Goal: Information Seeking & Learning: Learn about a topic

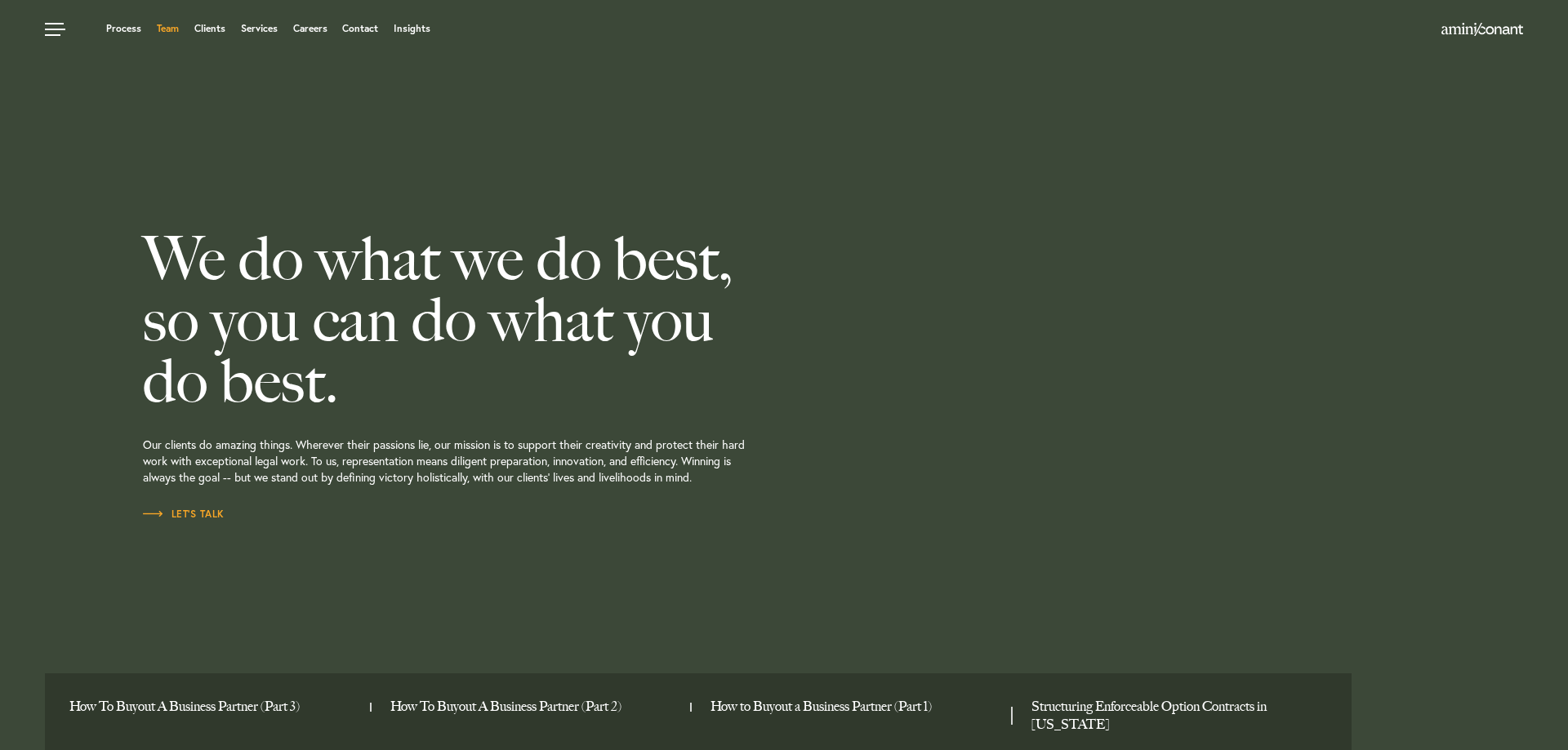
click at [163, 29] on link "Team" at bounding box center [167, 28] width 23 height 10
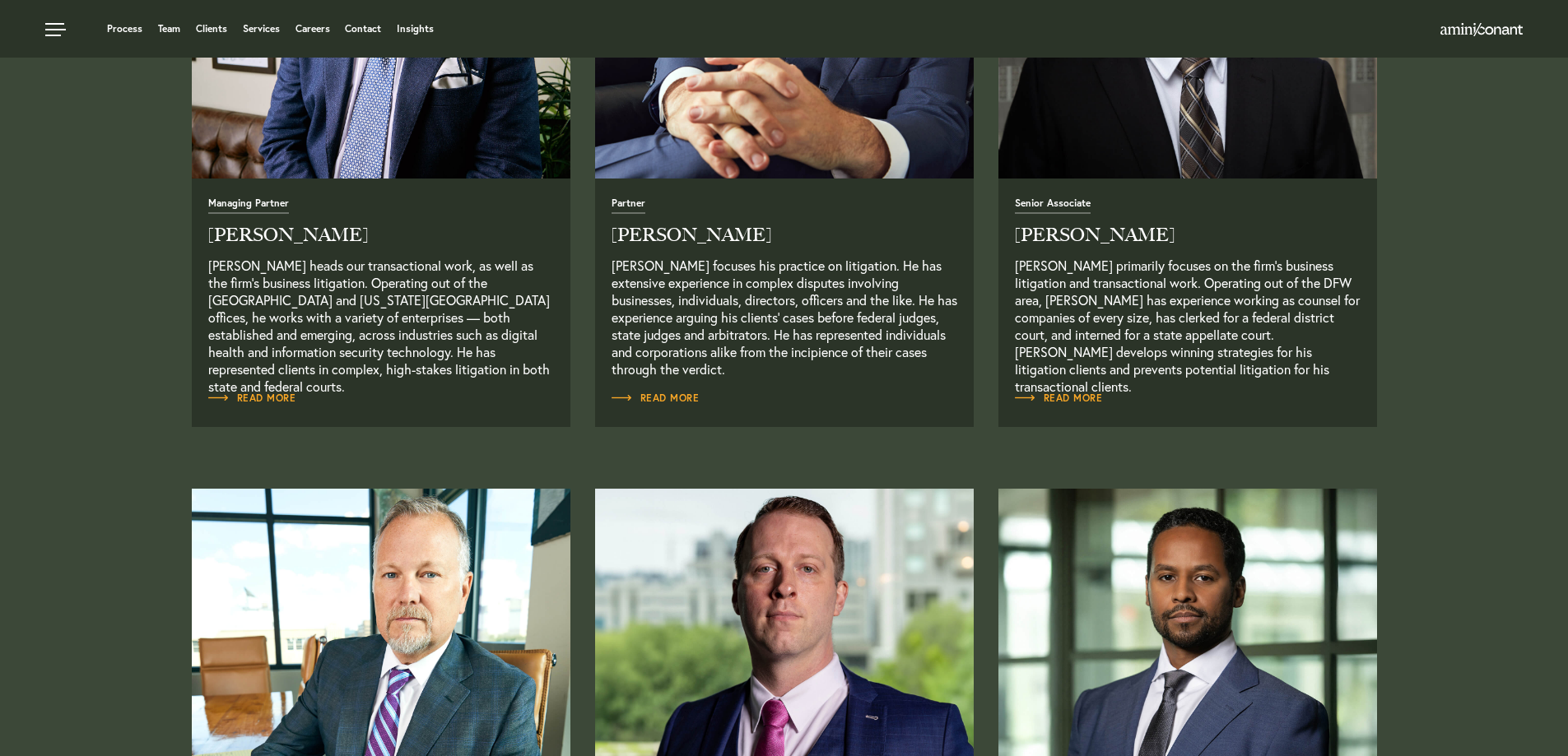
scroll to position [905, 0]
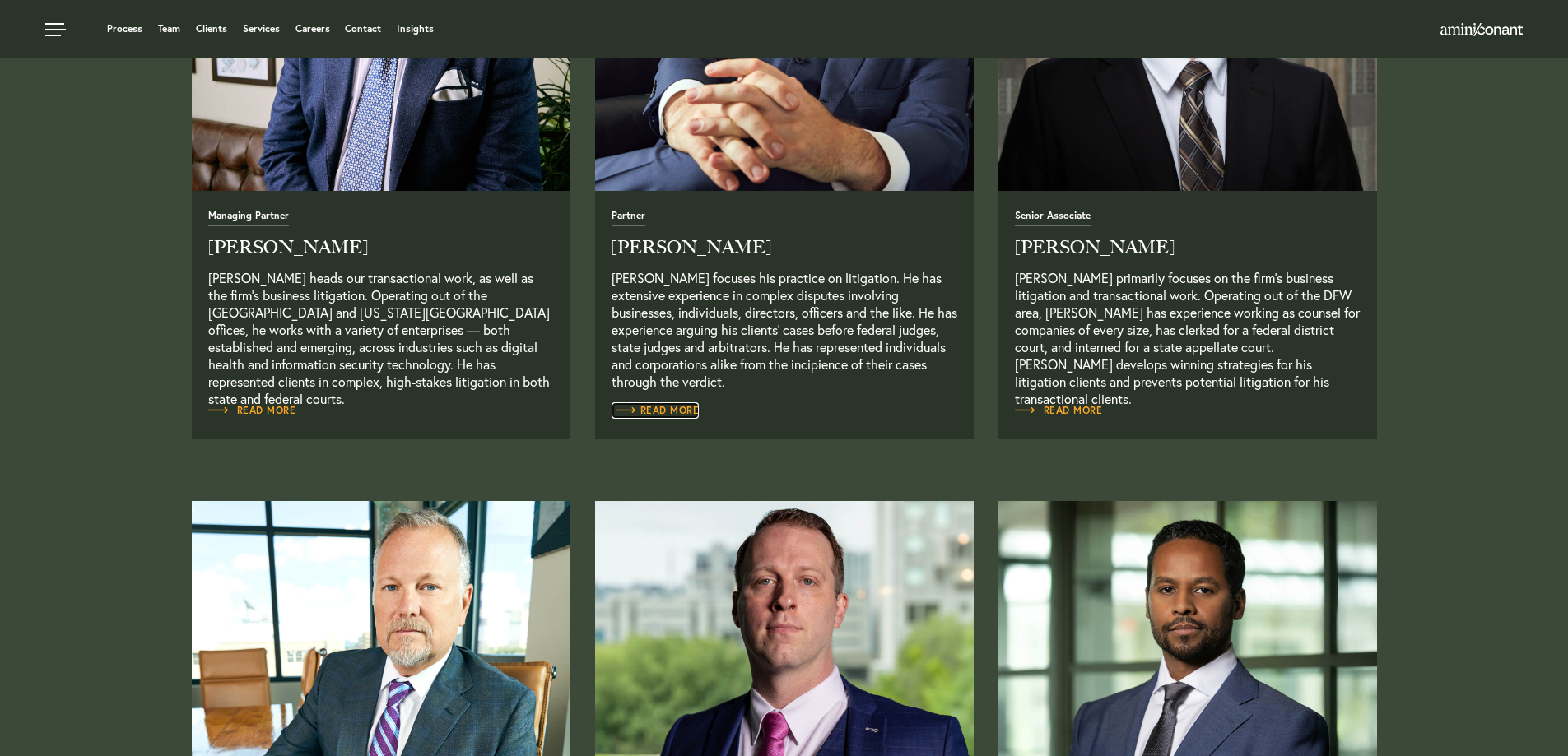
click at [669, 409] on span "Read More" at bounding box center [655, 411] width 88 height 10
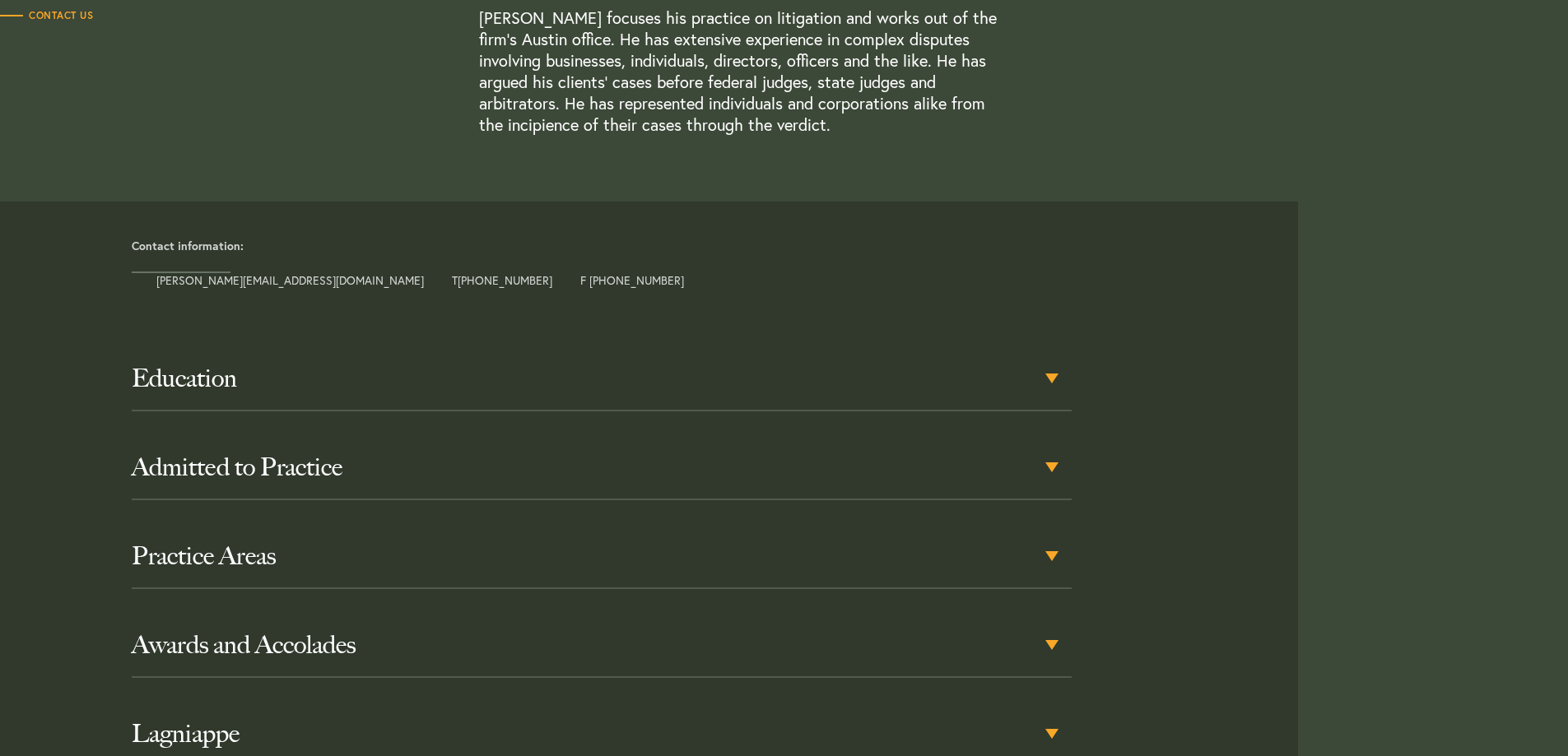
scroll to position [658, 0]
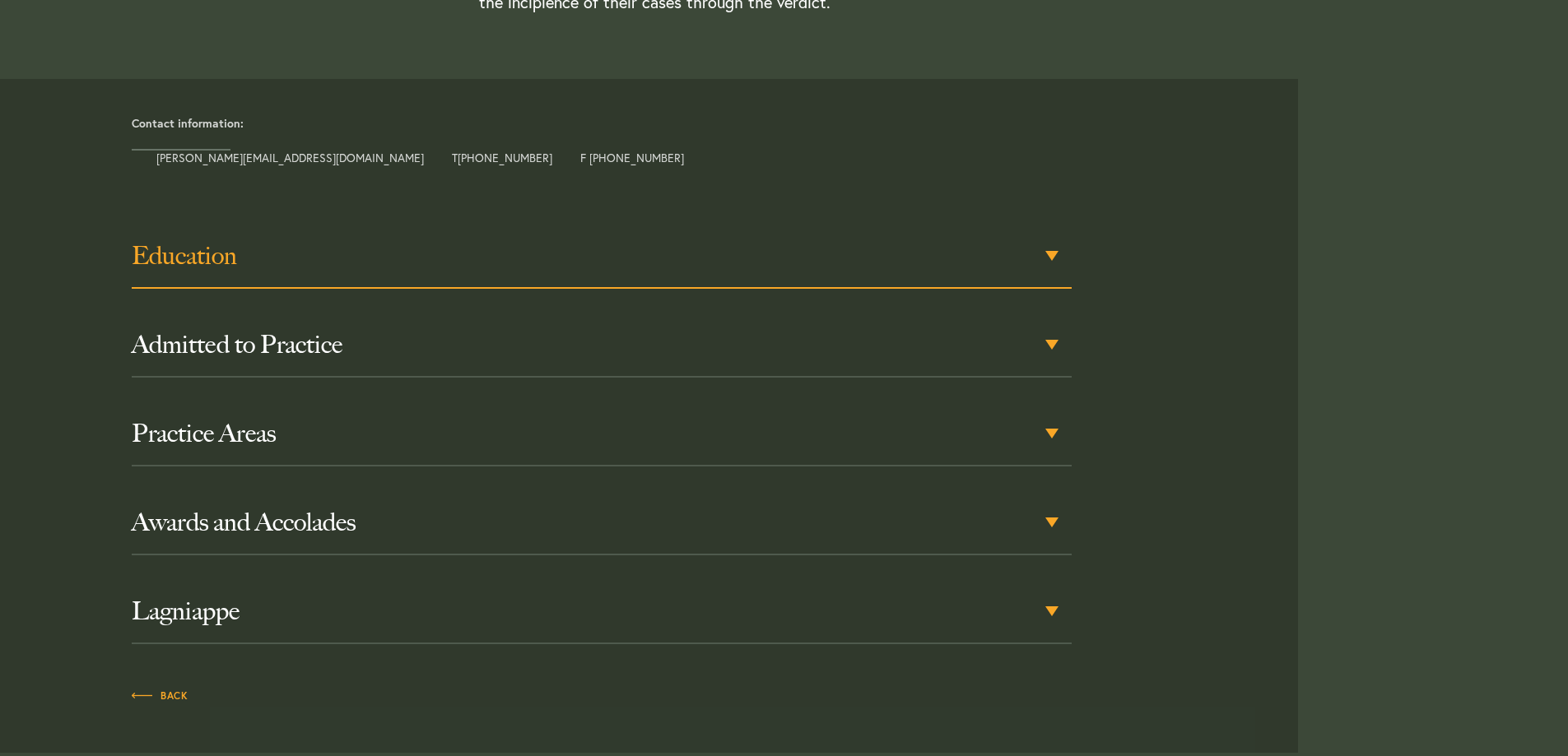
click at [734, 265] on h3 "Education" at bounding box center [601, 256] width 940 height 30
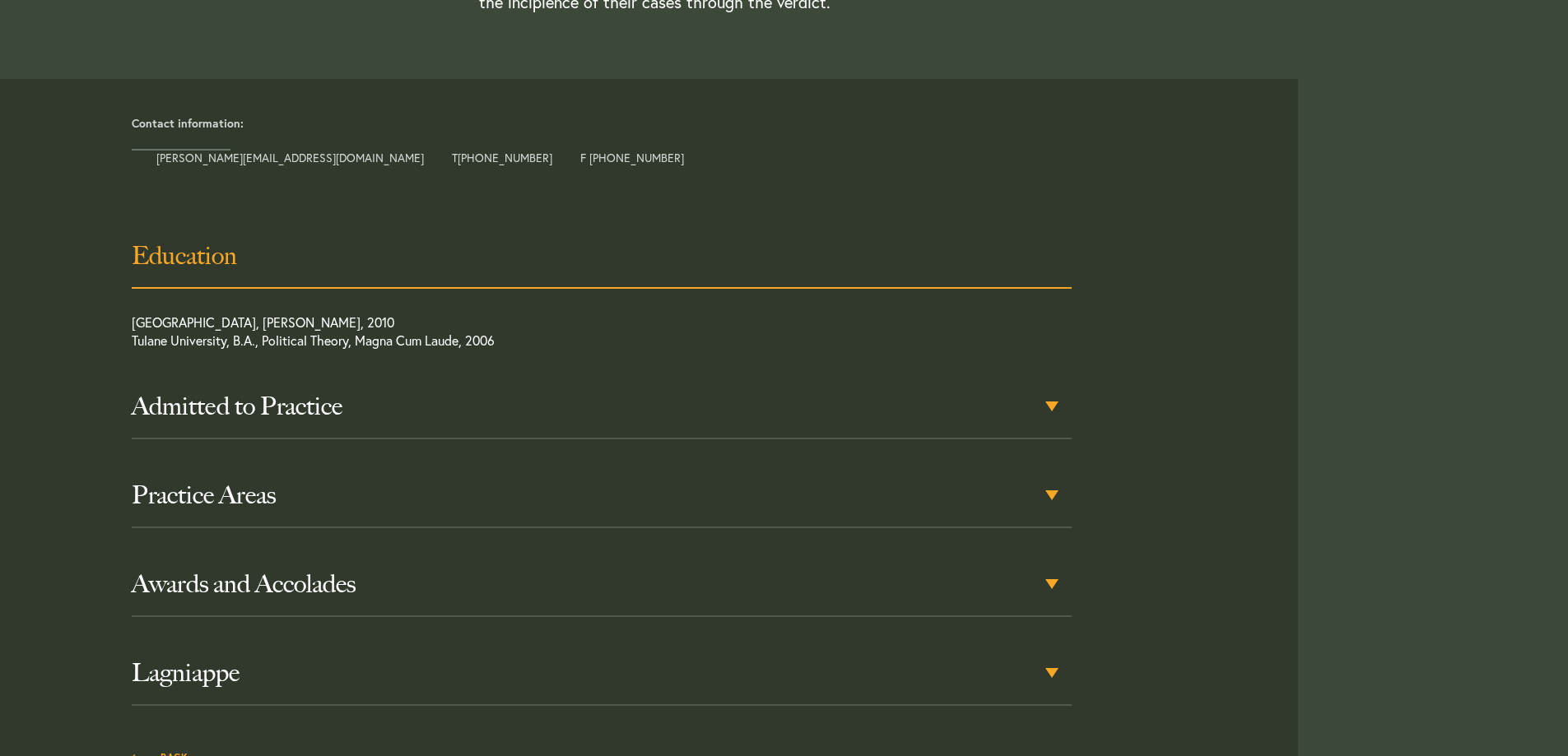
scroll to position [694, 0]
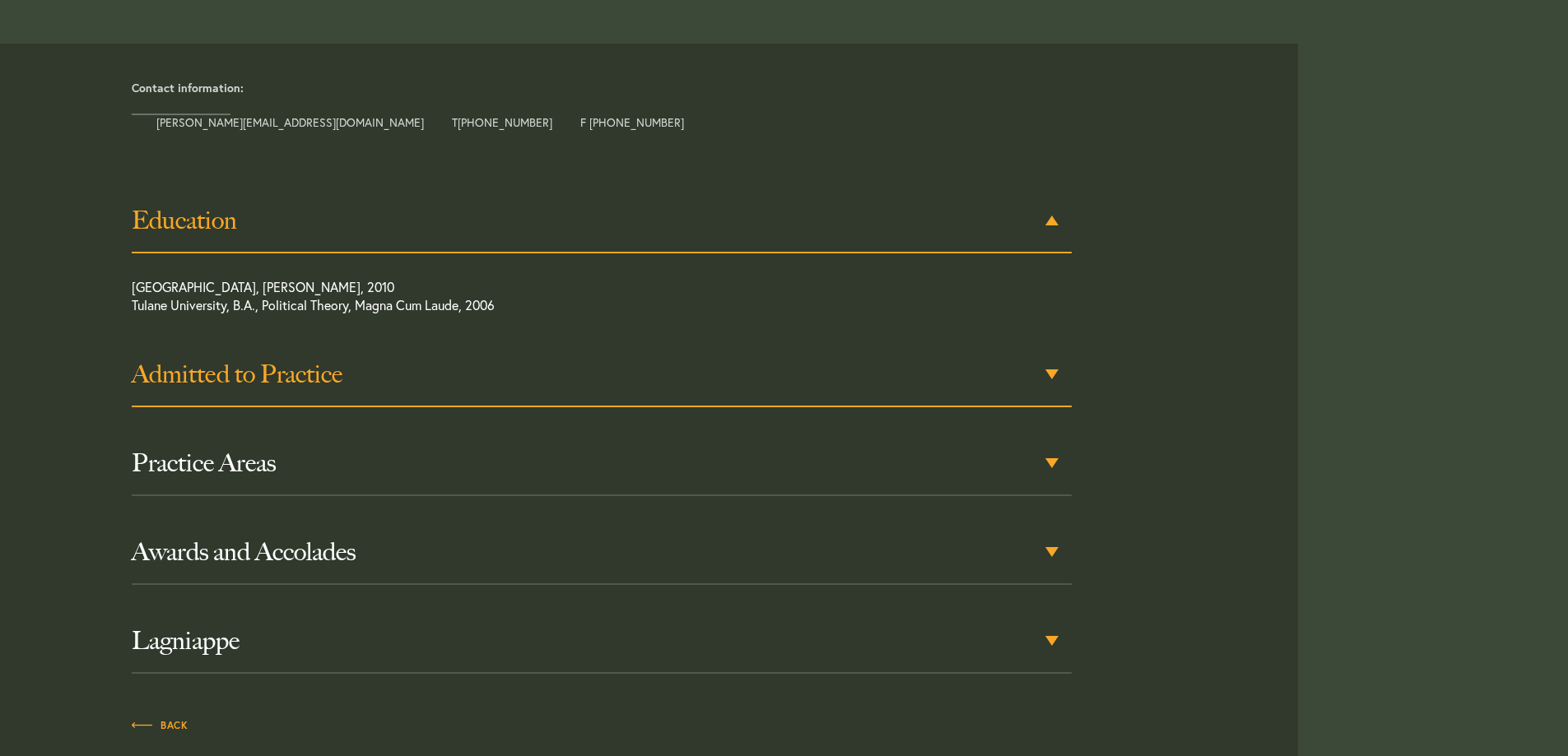
click at [209, 382] on h3 "Admitted to Practice" at bounding box center [601, 374] width 940 height 30
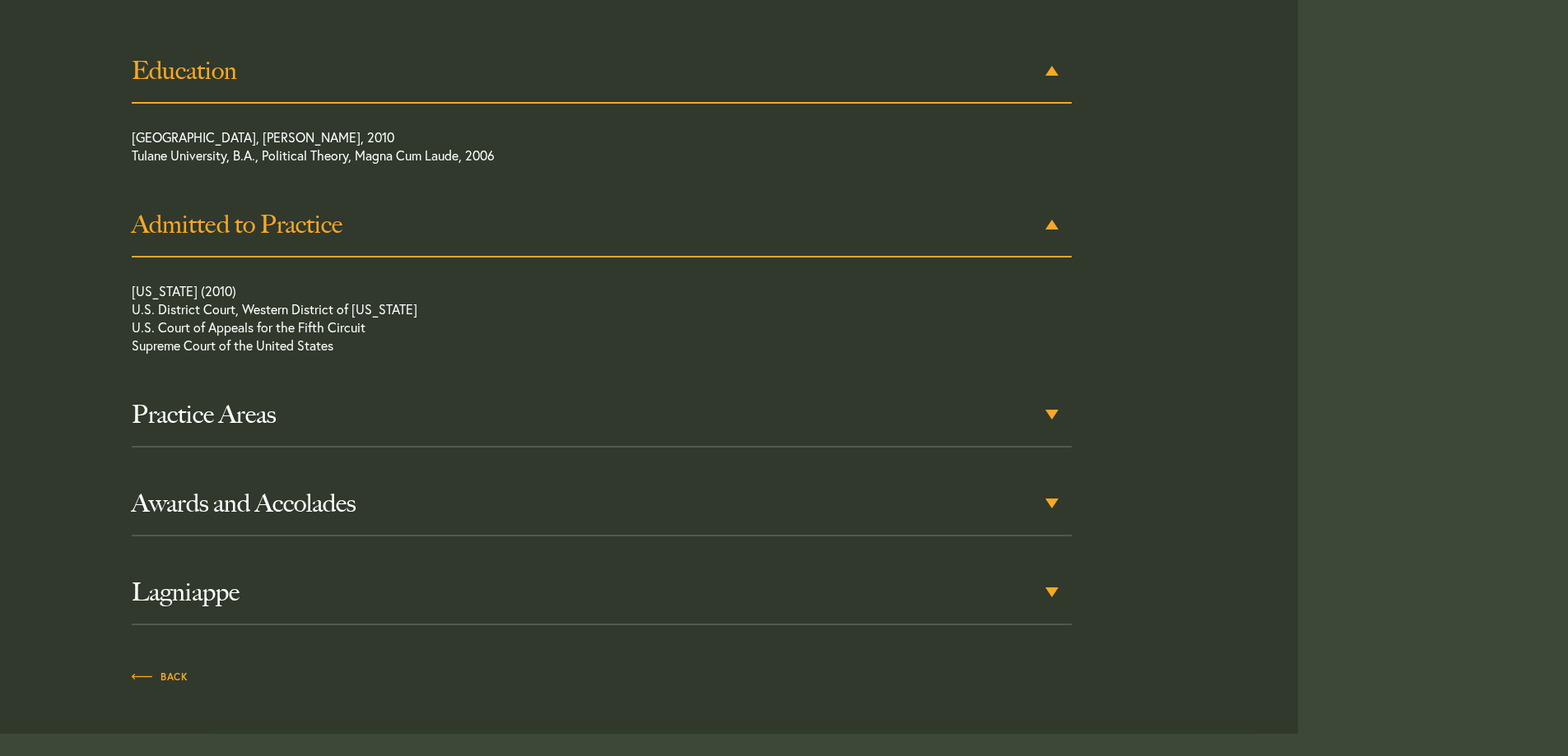
scroll to position [848, 0]
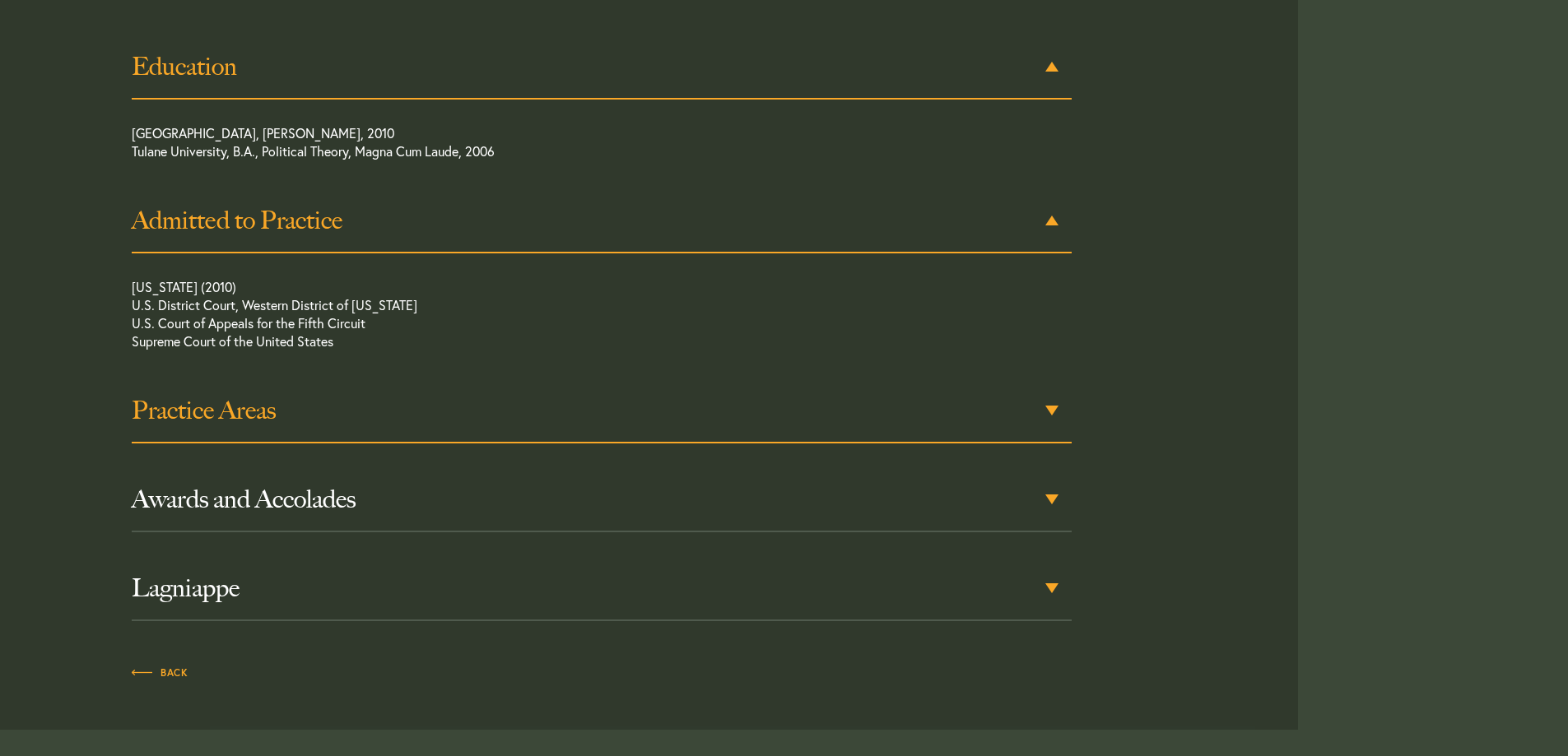
click at [238, 418] on h3 "Practice Areas" at bounding box center [601, 411] width 940 height 30
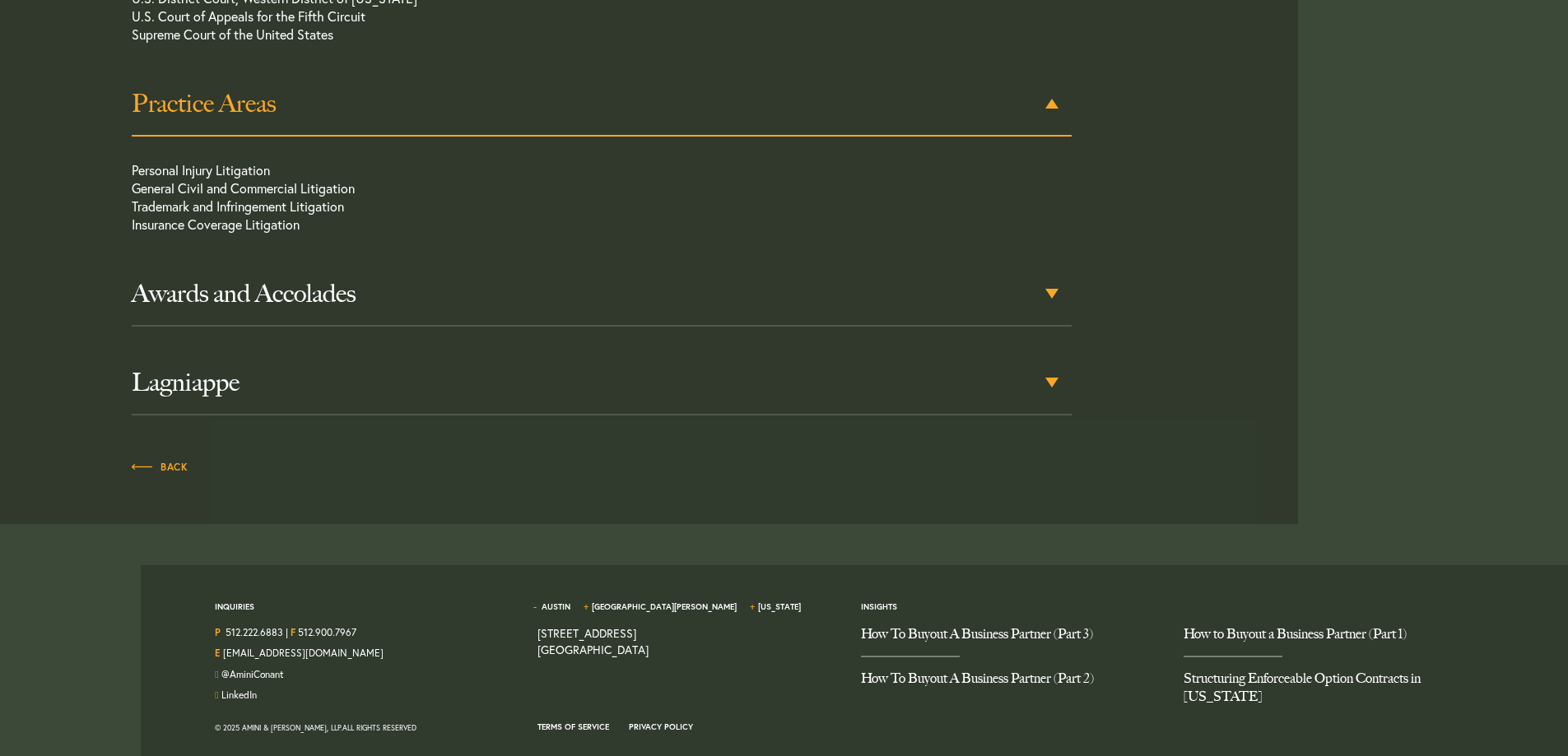
scroll to position [1161, 0]
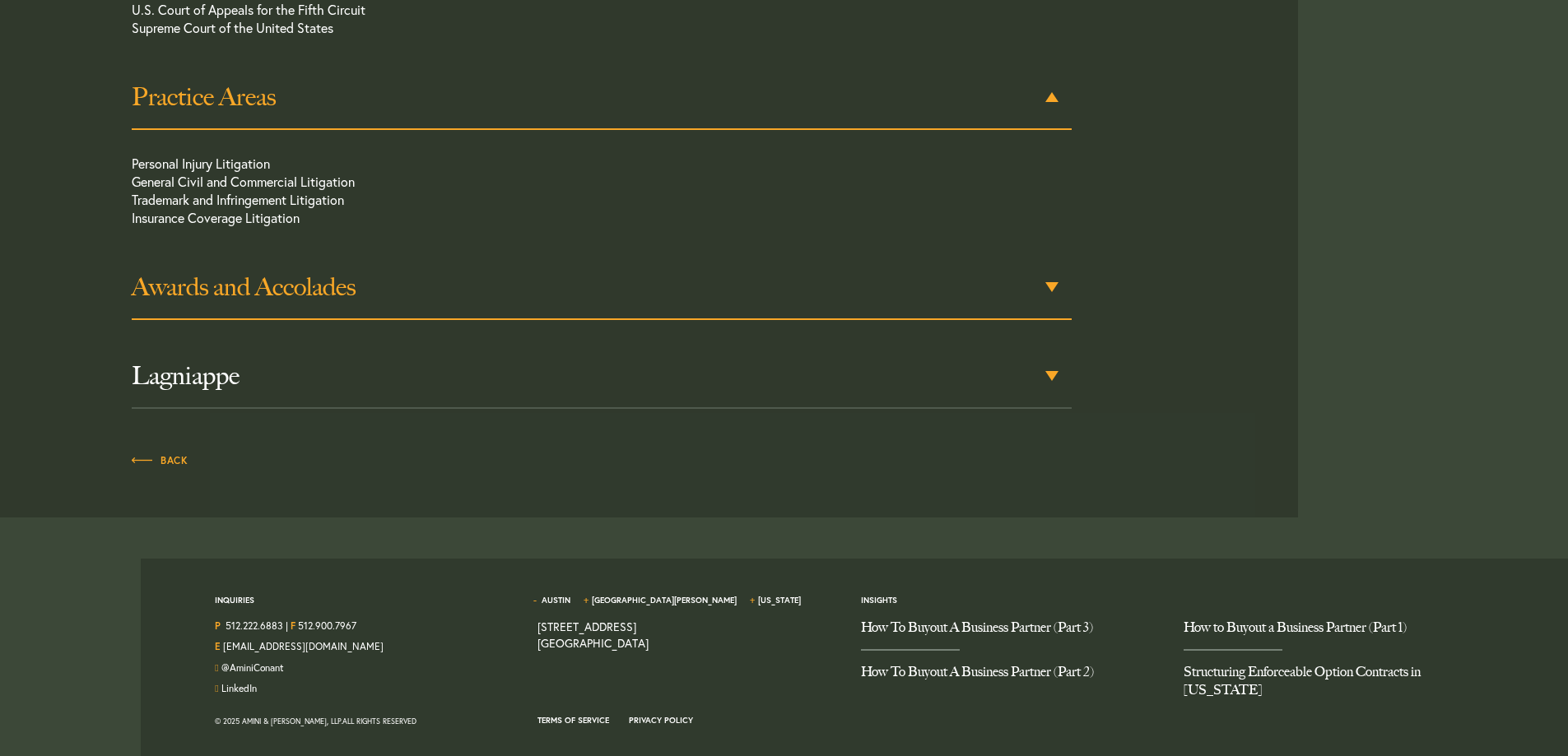
click at [196, 285] on h3 "Awards and Accolades" at bounding box center [601, 287] width 940 height 30
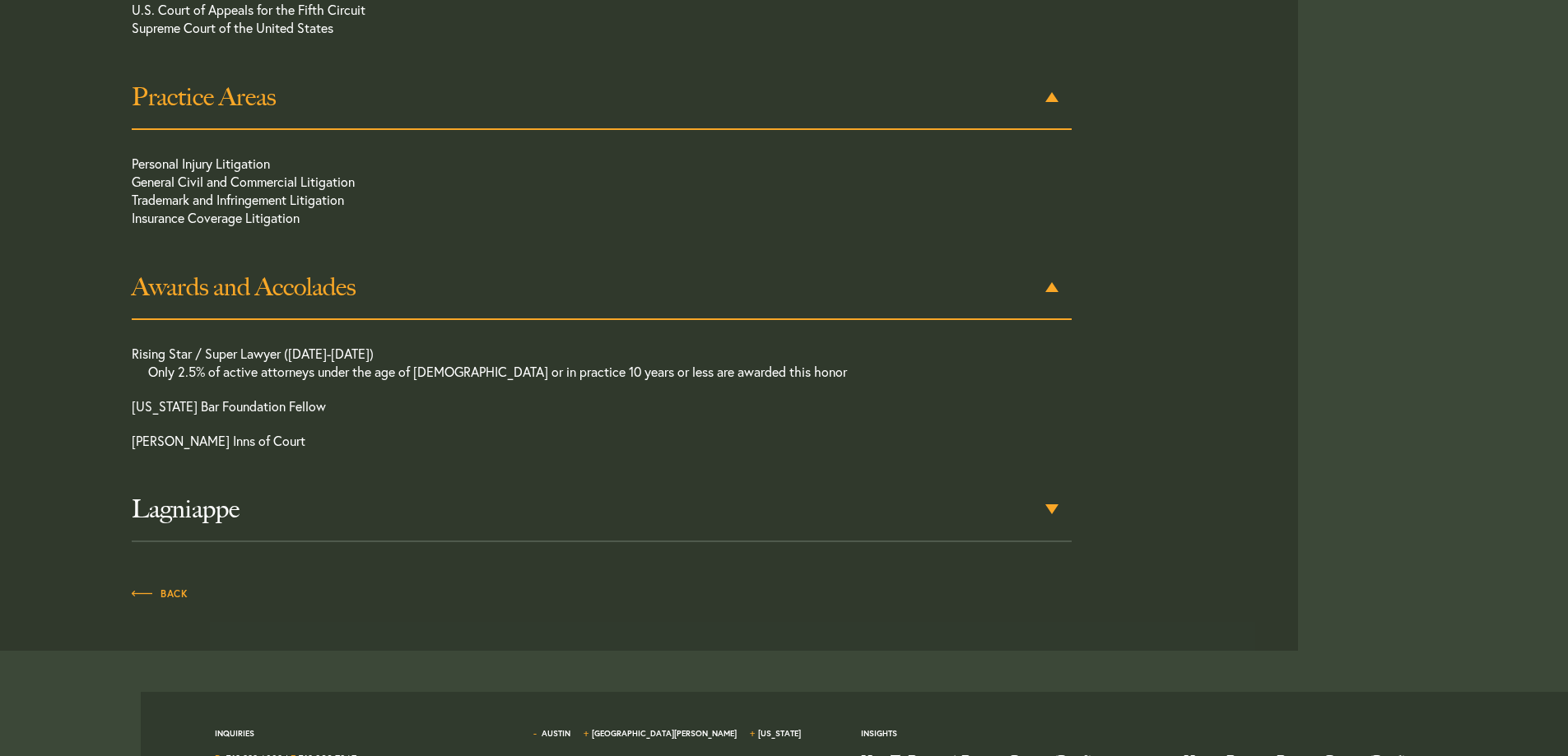
scroll to position [1228, 0]
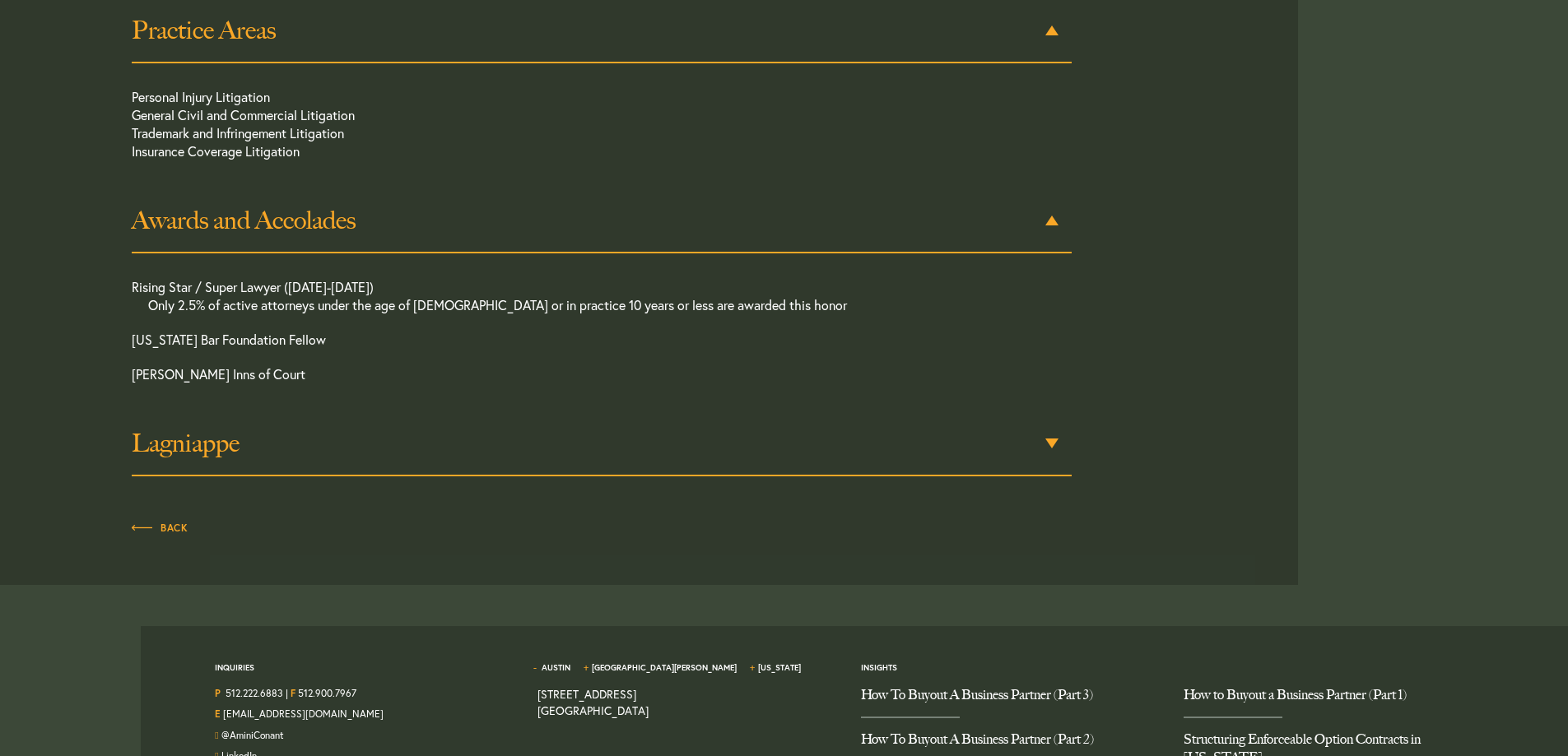
click at [165, 442] on h3 "Lagniappe" at bounding box center [601, 443] width 940 height 30
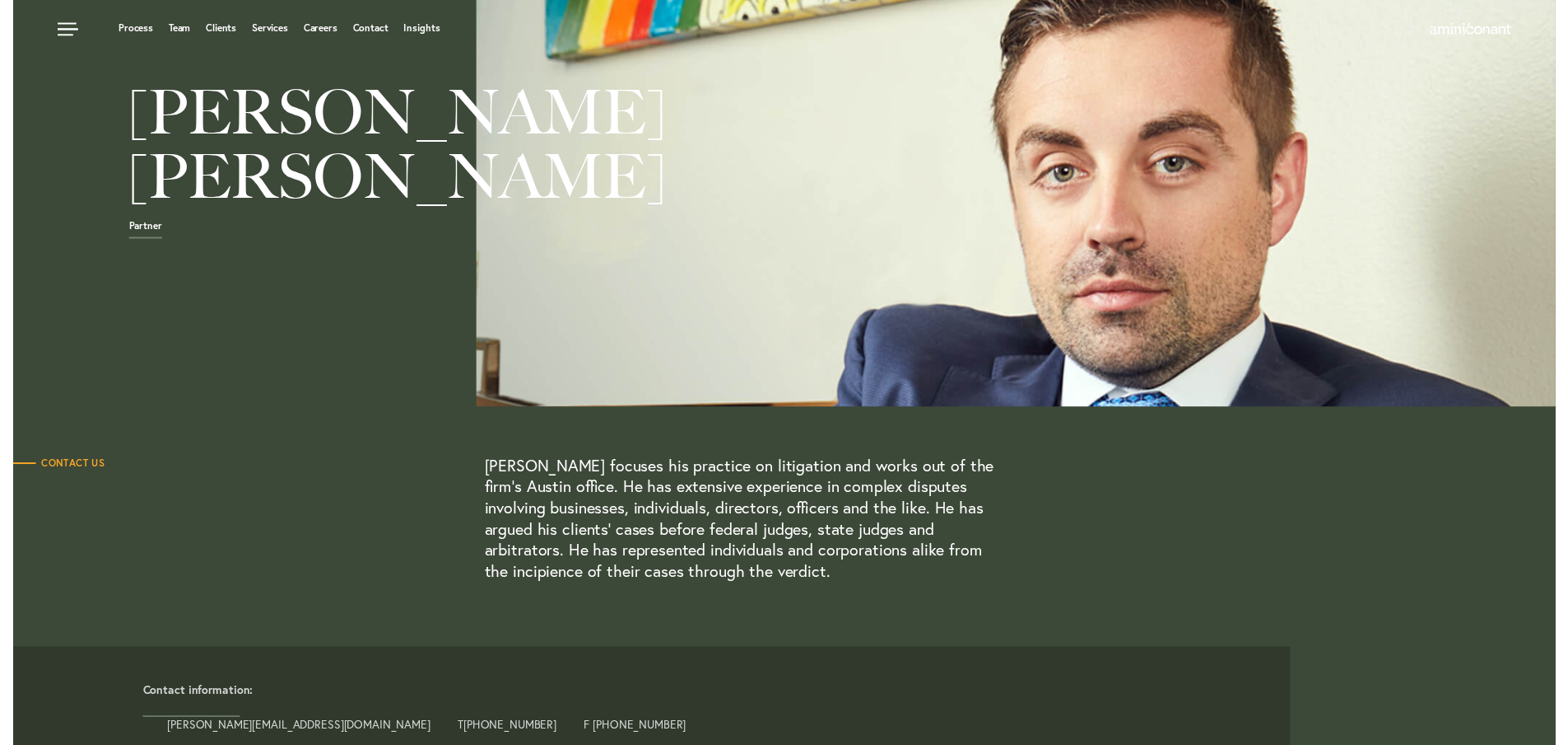
scroll to position [0, 0]
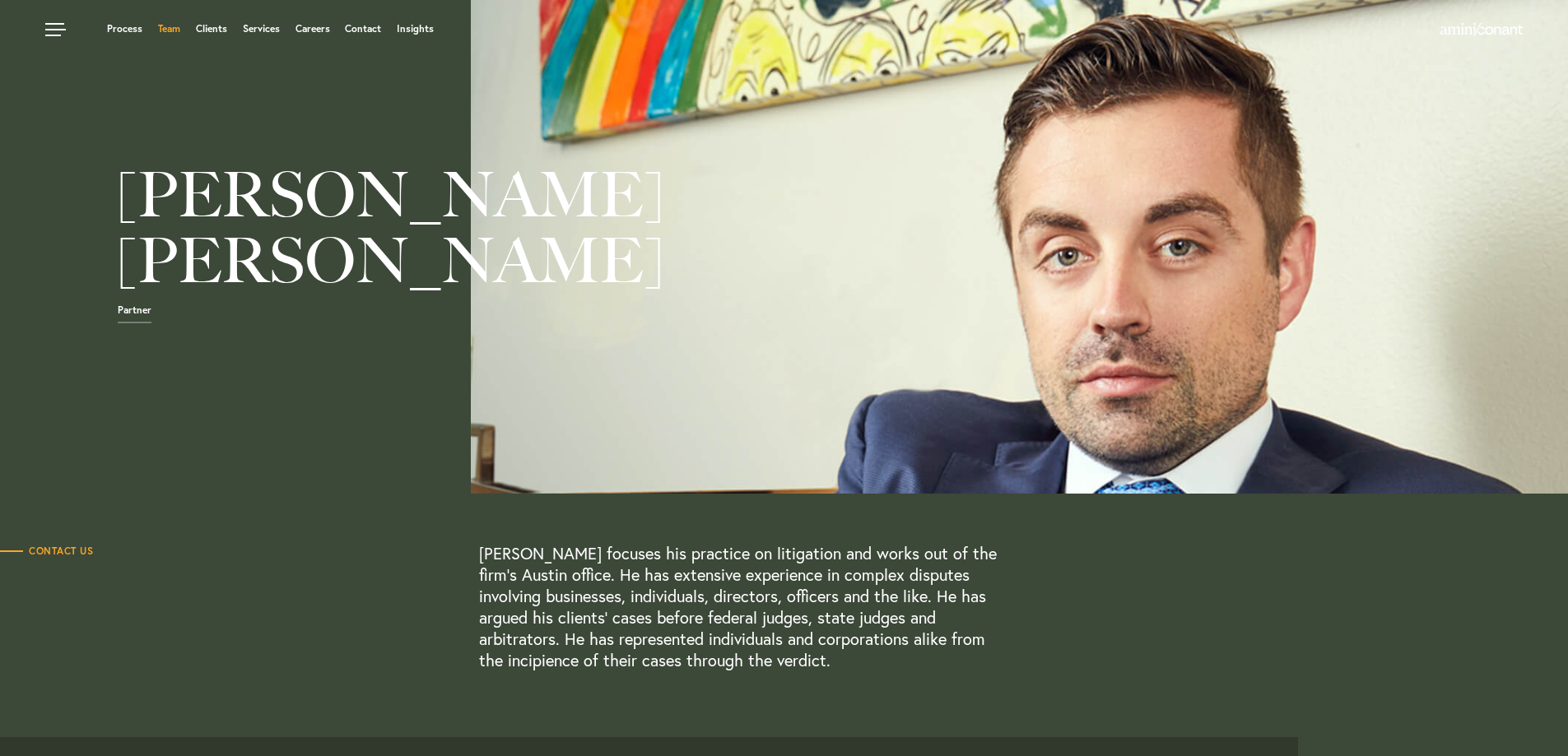
click at [159, 26] on link "Team" at bounding box center [169, 29] width 23 height 10
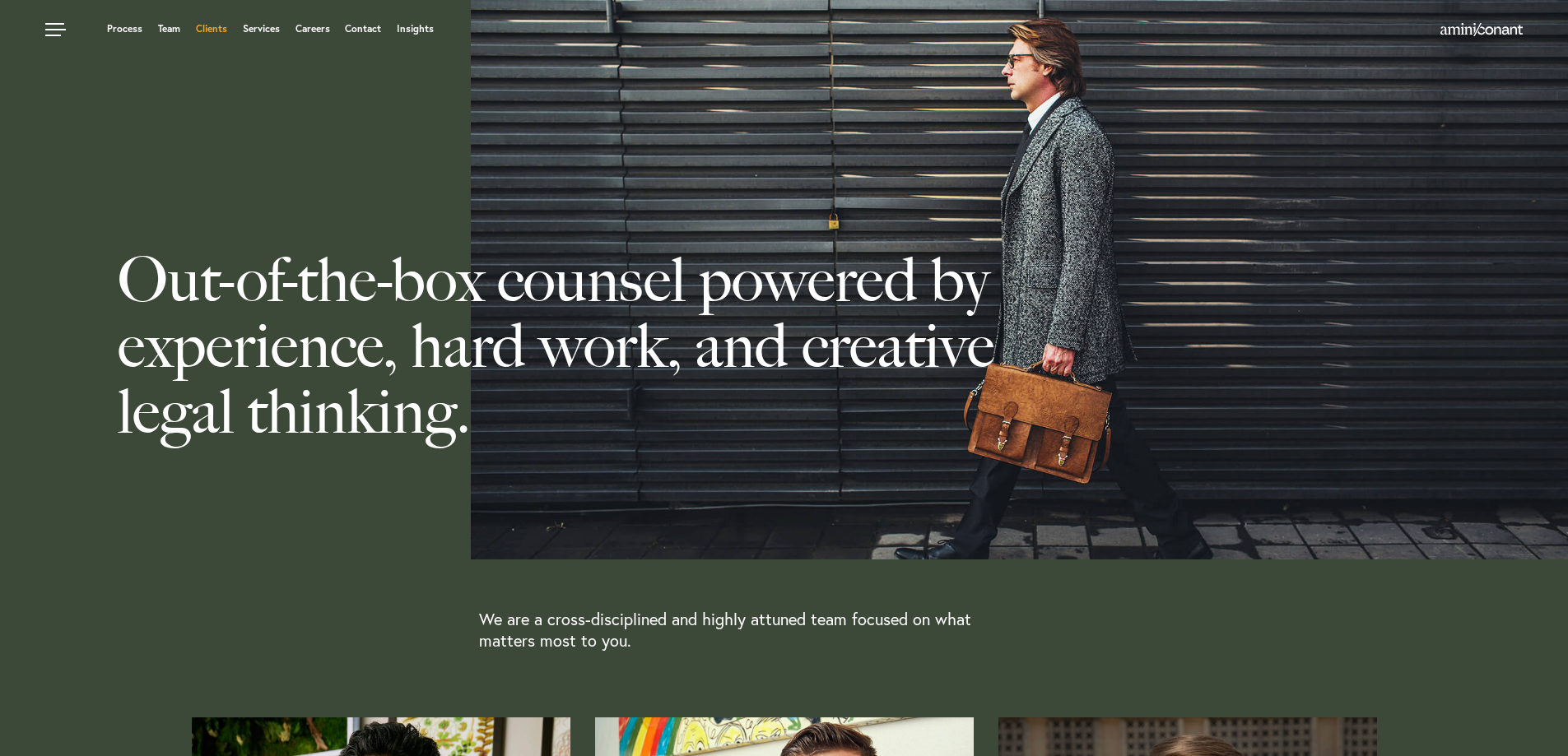
click at [211, 26] on link "Clients" at bounding box center [211, 29] width 32 height 10
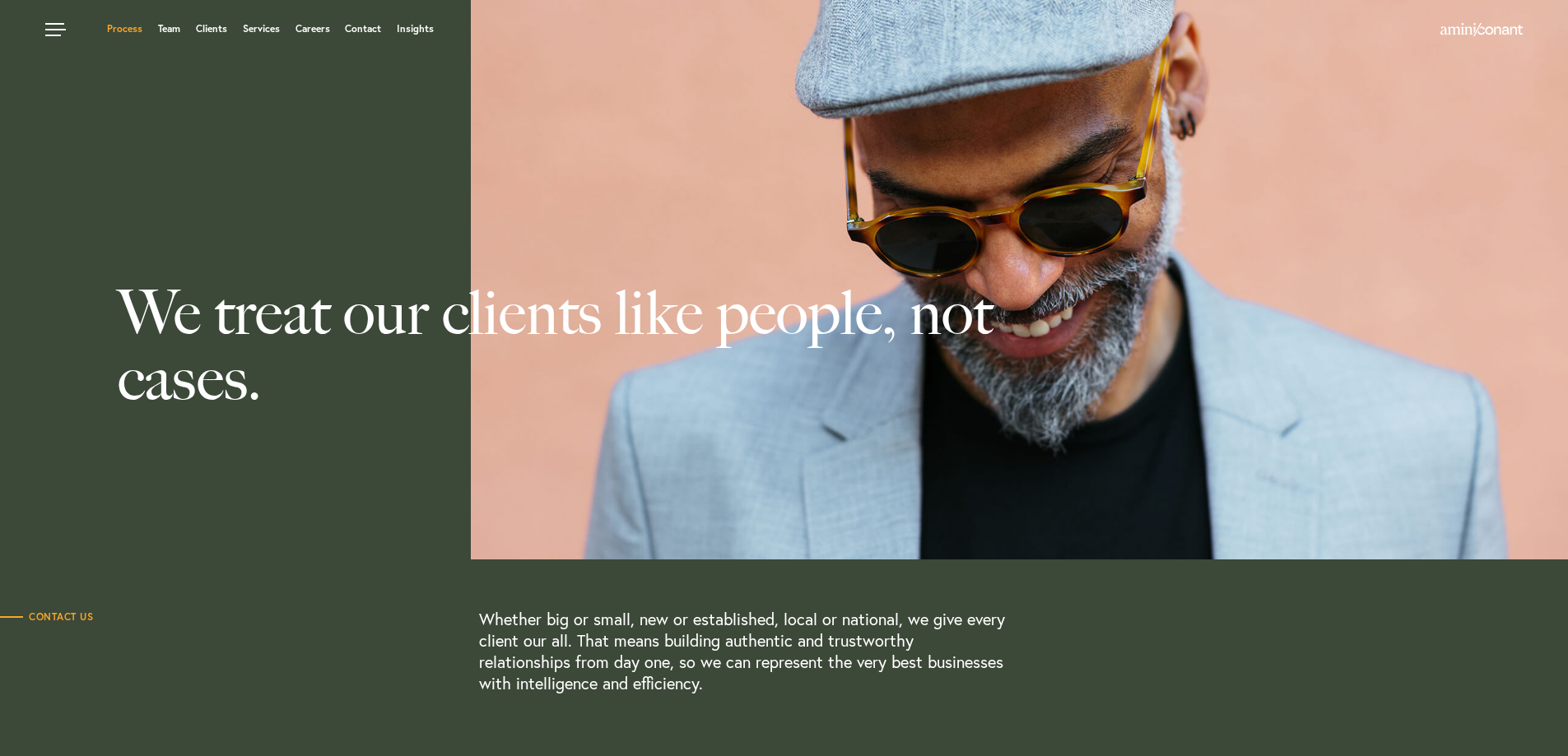
click at [131, 26] on link "Process" at bounding box center [124, 29] width 36 height 10
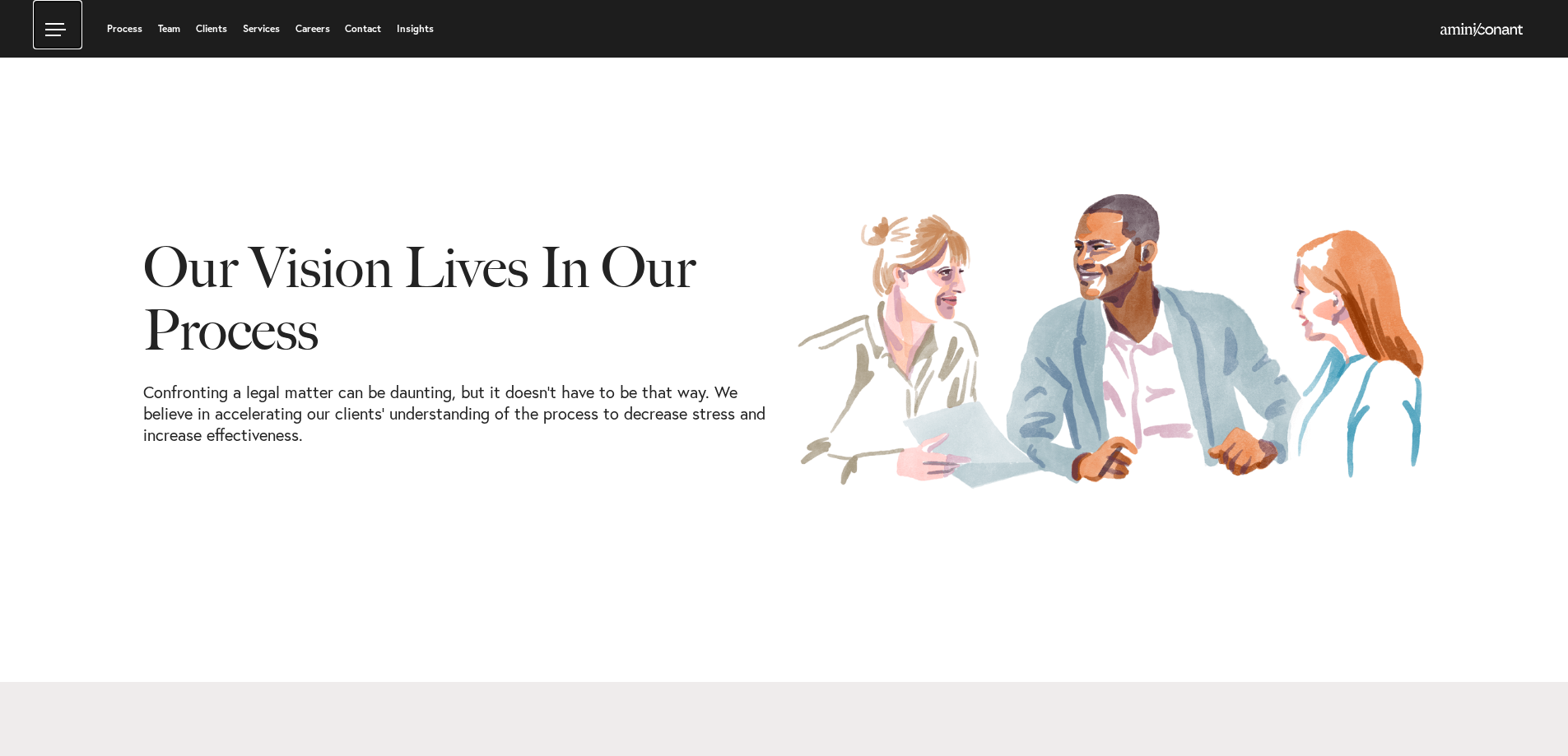
click at [57, 26] on link at bounding box center [57, 25] width 49 height 49
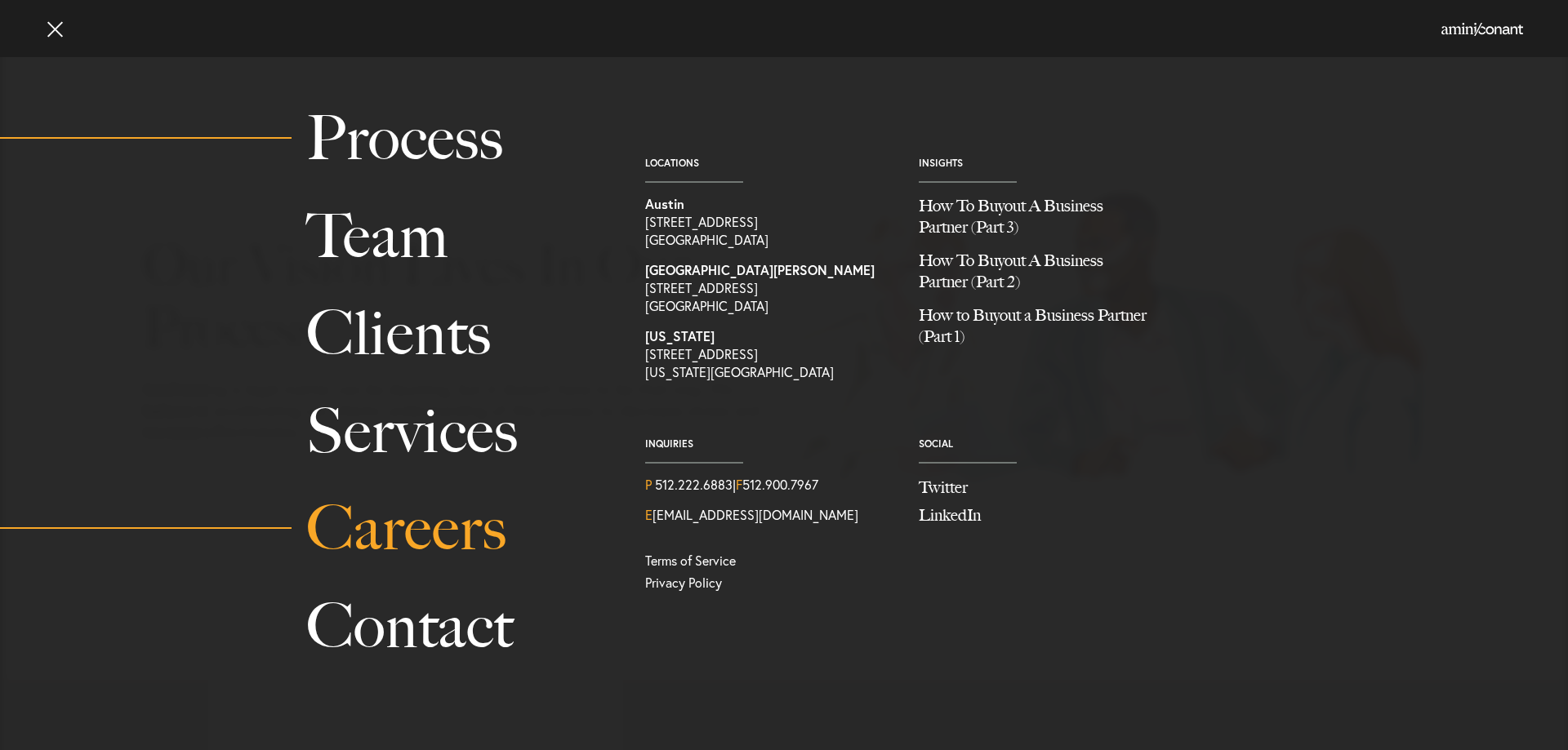
click at [442, 533] on link "Careers" at bounding box center [457, 528] width 302 height 97
